Goal: Use online tool/utility: Utilize a website feature to perform a specific function

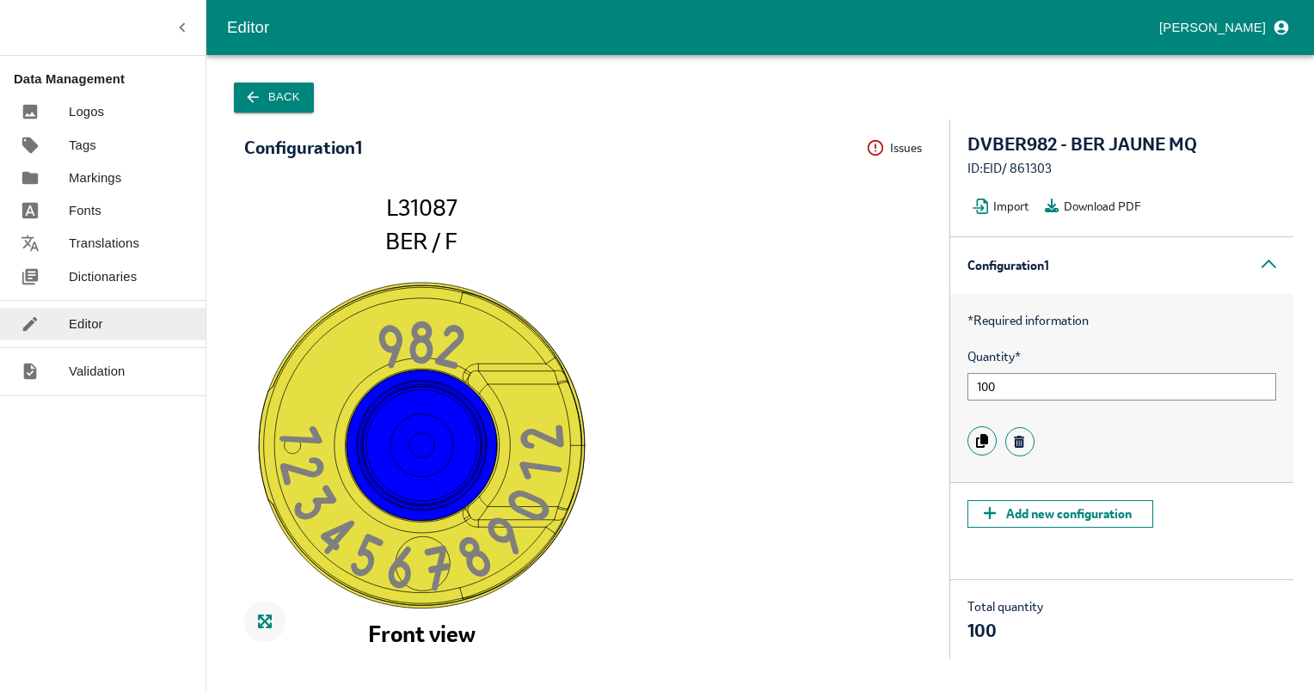
click at [248, 101] on icon "button" at bounding box center [252, 97] width 17 height 17
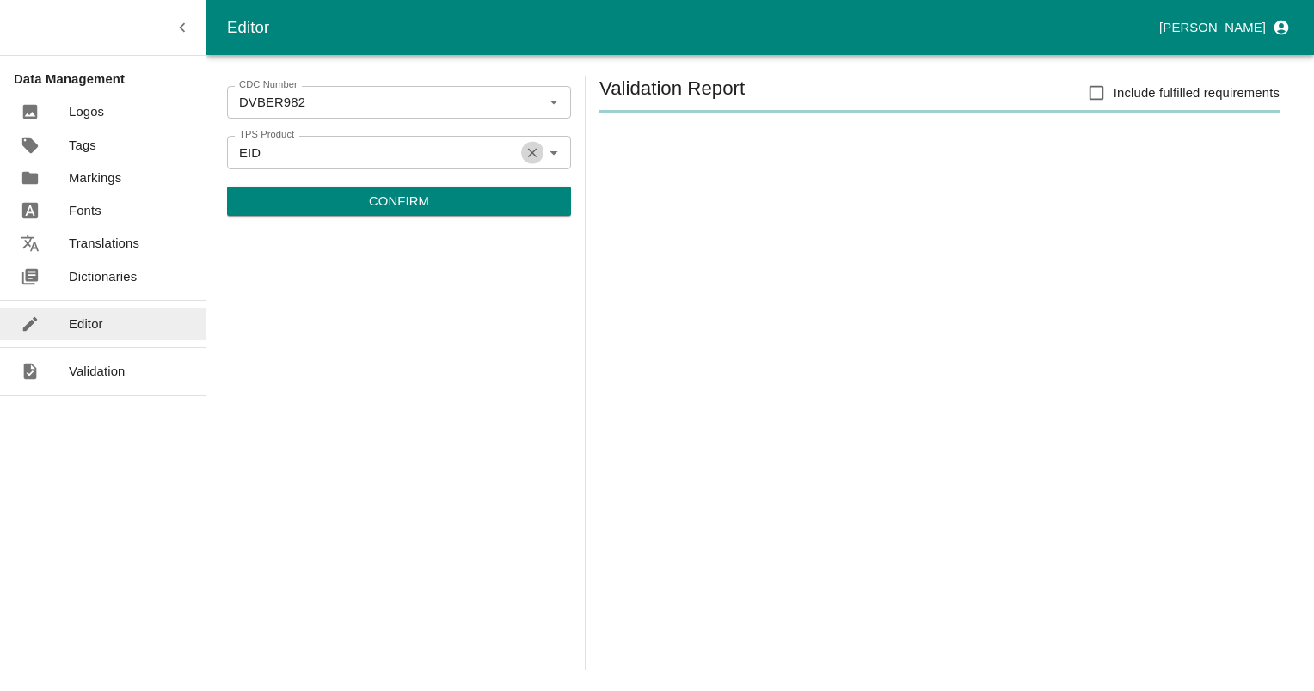
click at [524, 146] on icon "Clear" at bounding box center [532, 152] width 16 height 16
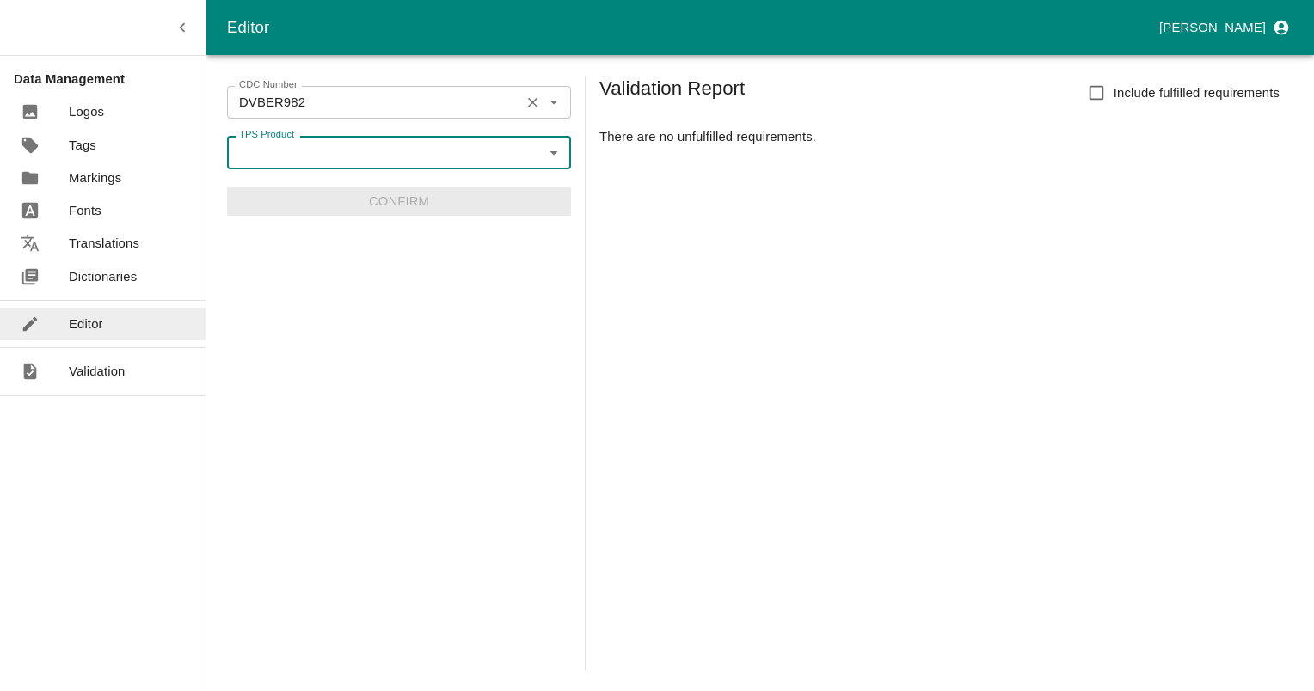
click at [524, 104] on icon "Clear" at bounding box center [532, 103] width 16 height 16
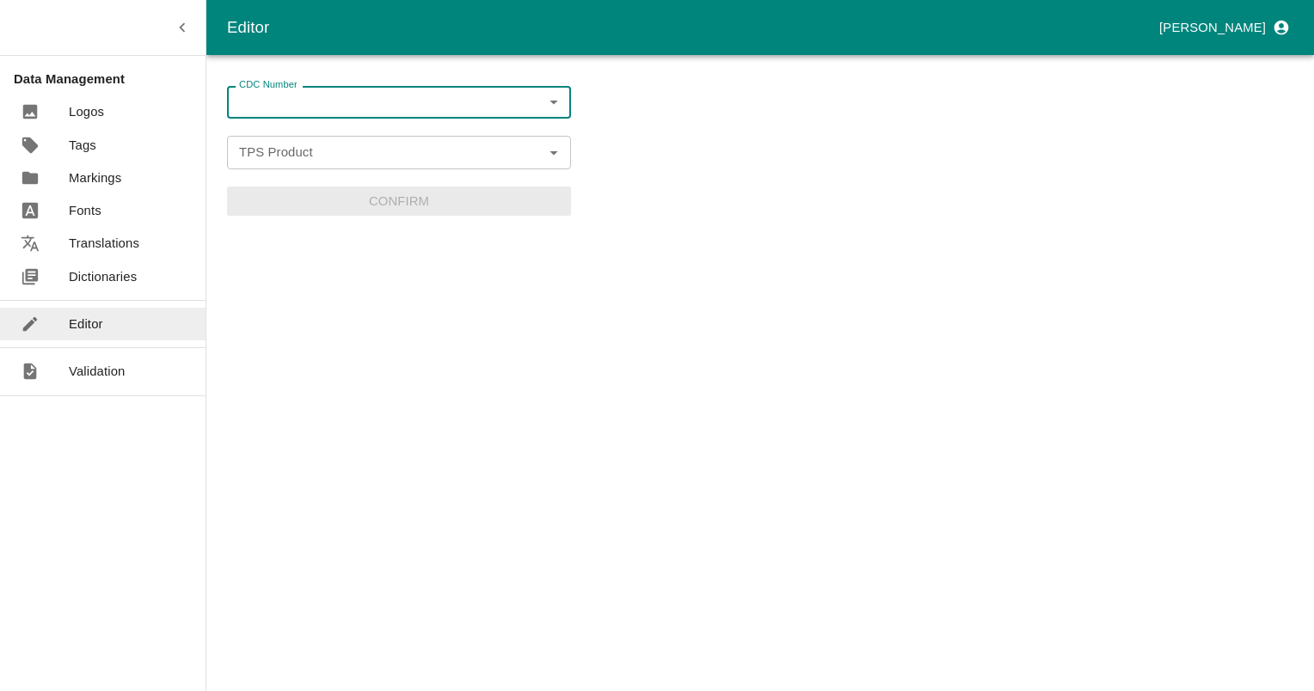
paste input "ZAHPBROJA"
click at [319, 136] on li "ZAHPBROJA-TPS1" at bounding box center [399, 140] width 344 height 29
type input "ZAHPBROJA-TPS1"
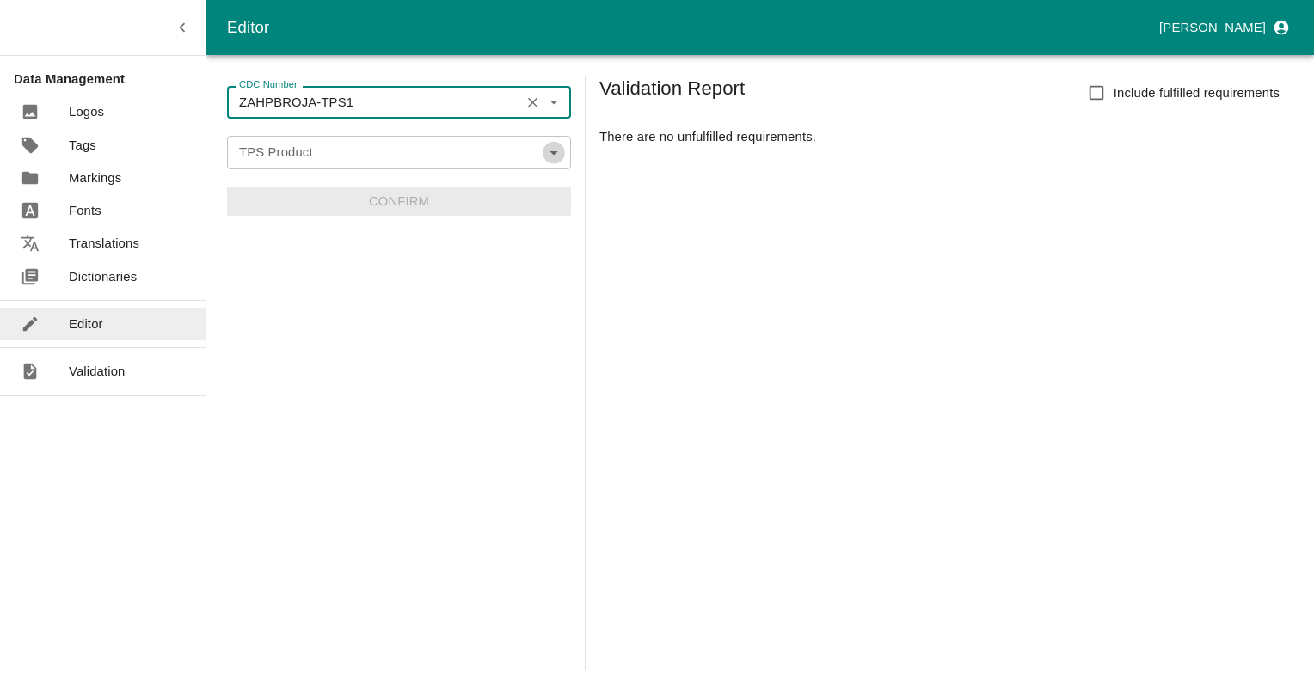
click at [550, 155] on icon "Open" at bounding box center [553, 152] width 19 height 19
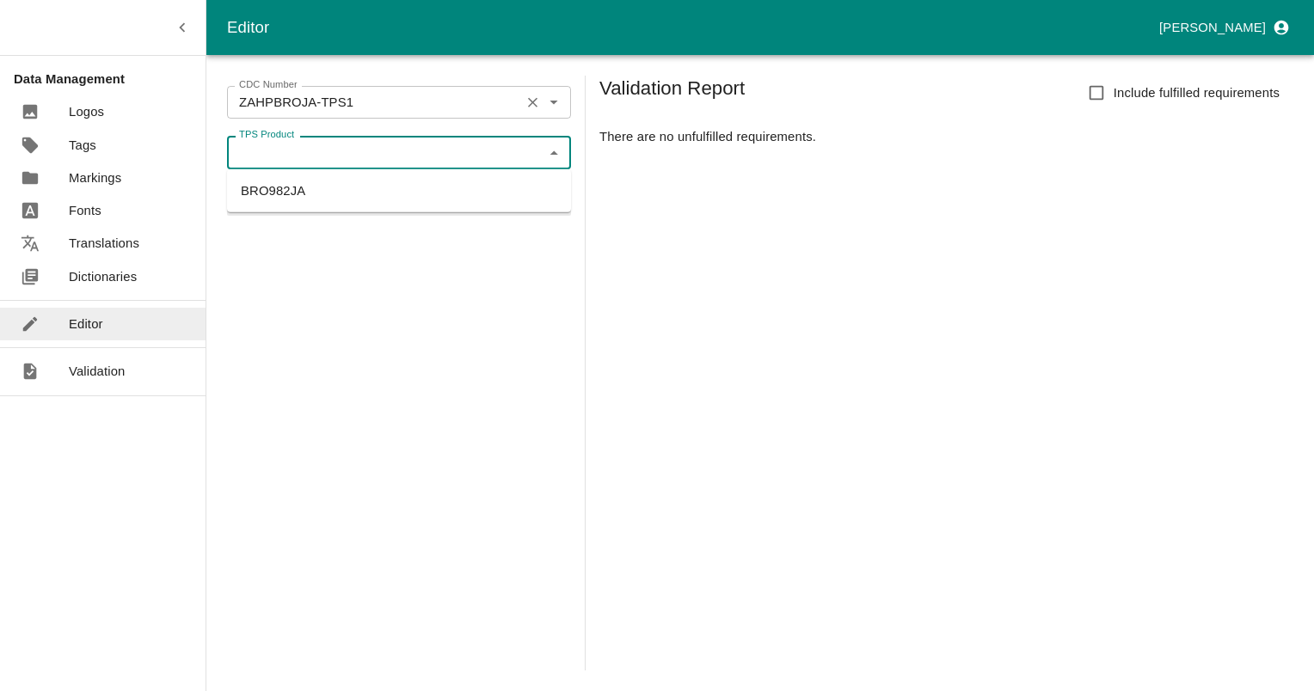
click at [252, 198] on li "BRO982JA" at bounding box center [399, 190] width 344 height 29
type input "BRO982JA"
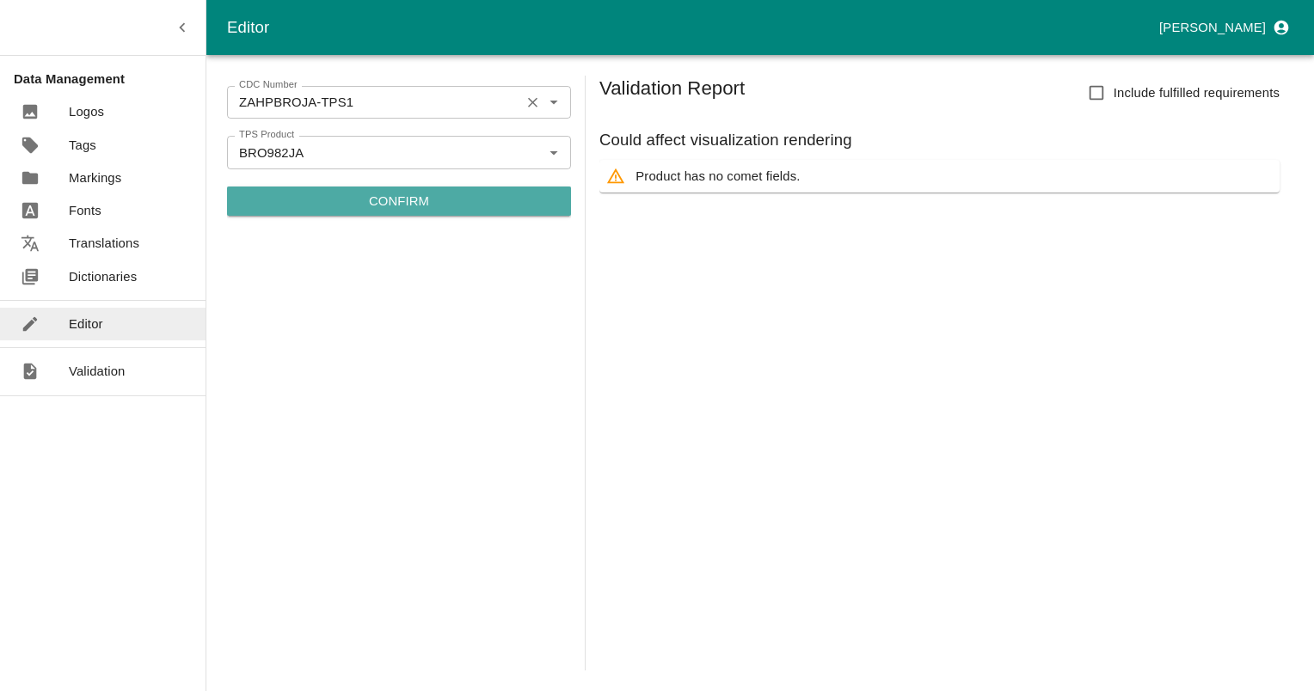
click at [373, 198] on p "Confirm" at bounding box center [399, 201] width 60 height 19
